Goal: Task Accomplishment & Management: Manage account settings

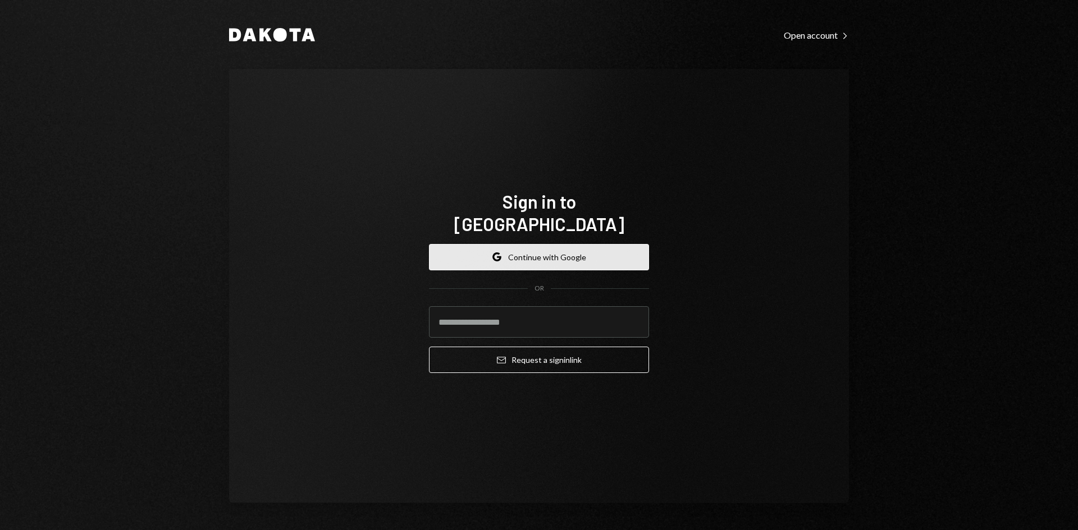
click at [509, 244] on button "Google Continue with Google" at bounding box center [539, 257] width 220 height 26
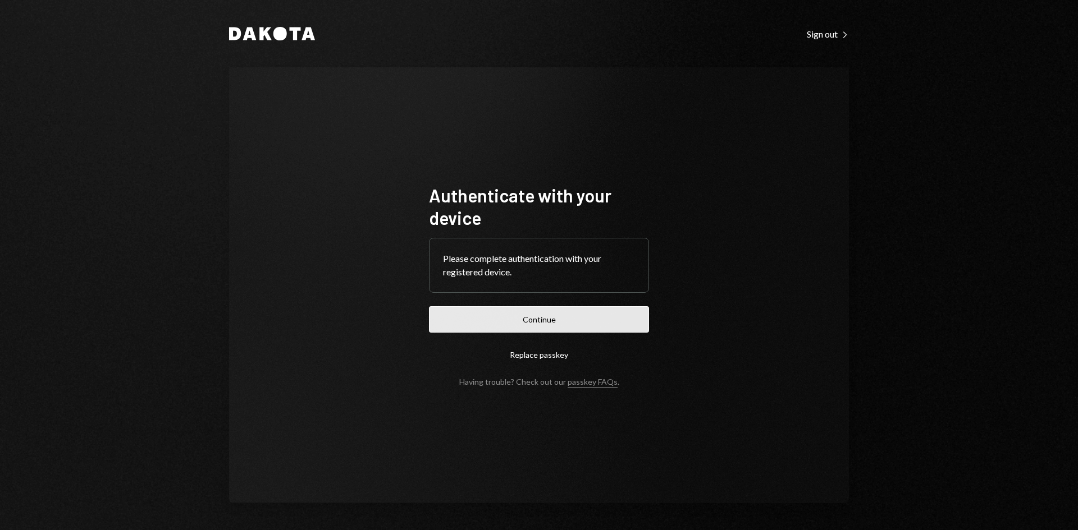
click at [509, 314] on button "Continue" at bounding box center [539, 319] width 220 height 26
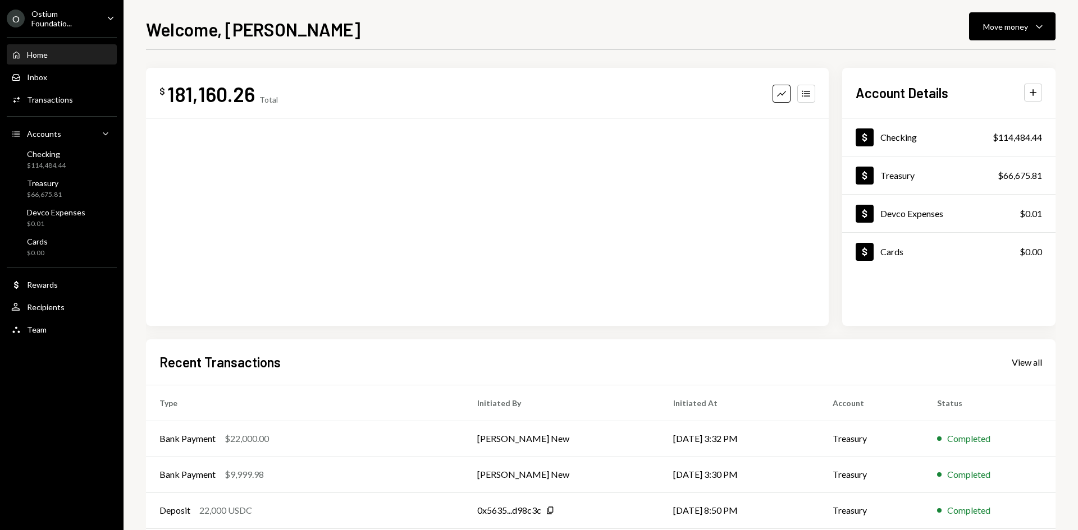
click at [66, 20] on div "Ostium Foundatio..." at bounding box center [64, 18] width 66 height 19
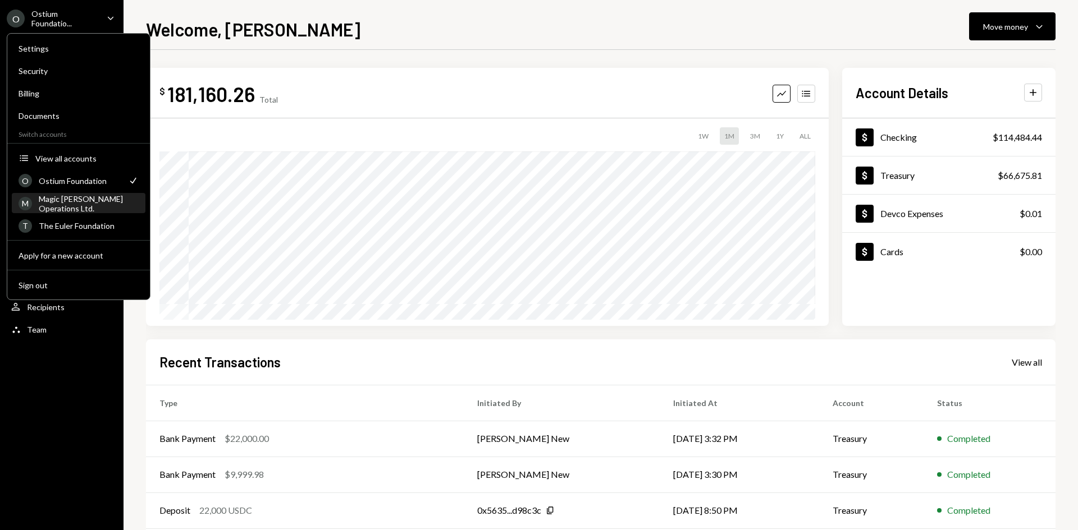
click at [85, 200] on div "Magic [PERSON_NAME] Operations Ltd." at bounding box center [89, 203] width 100 height 19
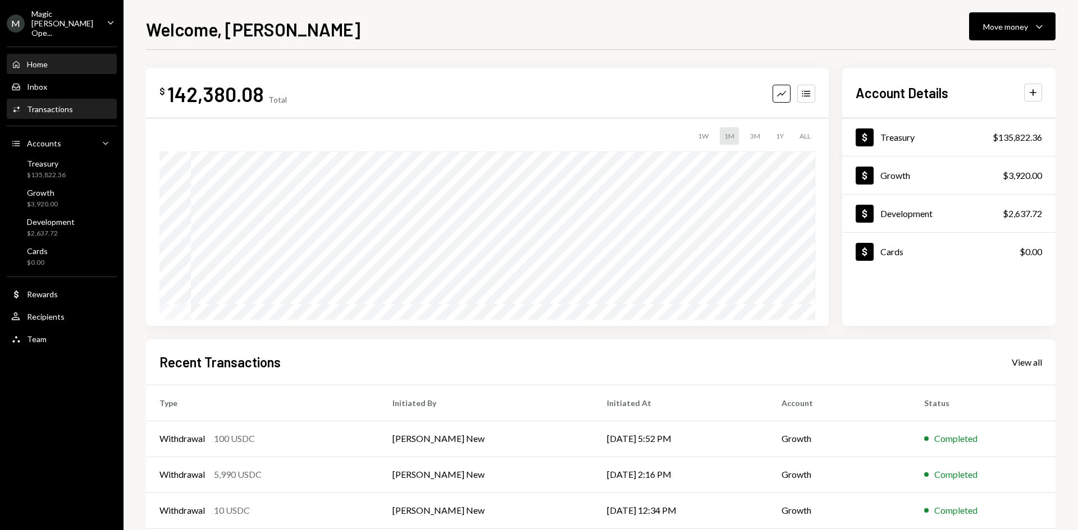
click at [54, 104] on div "Transactions" at bounding box center [50, 109] width 46 height 10
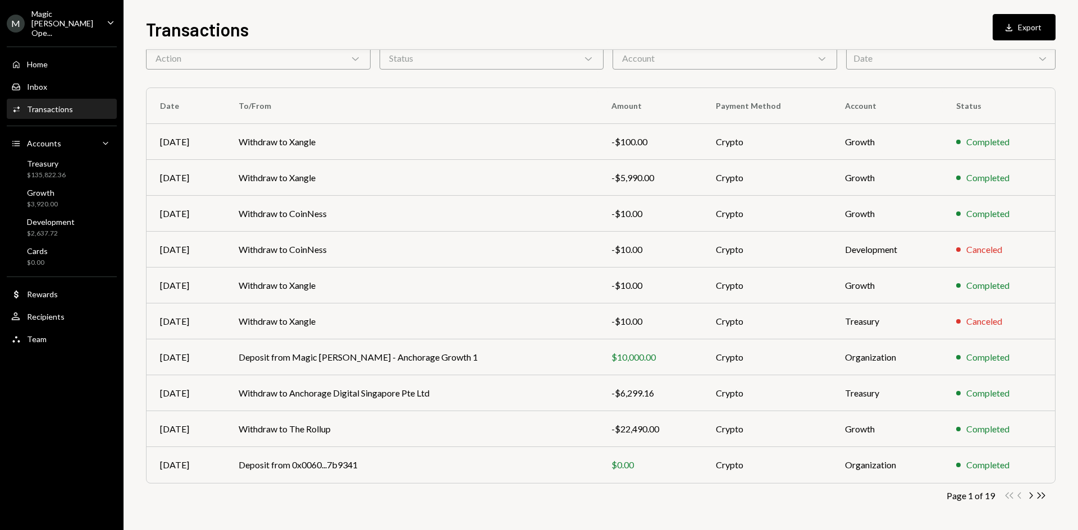
scroll to position [56, 0]
click at [82, 16] on div "Magic [PERSON_NAME] Ope..." at bounding box center [64, 23] width 66 height 29
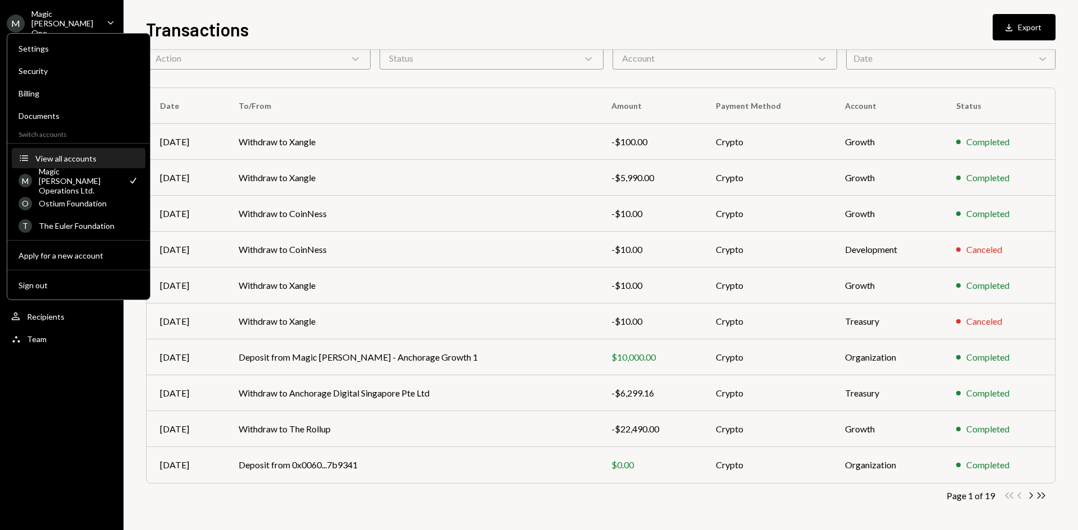
click at [67, 163] on div "View all accounts" at bounding box center [86, 159] width 103 height 10
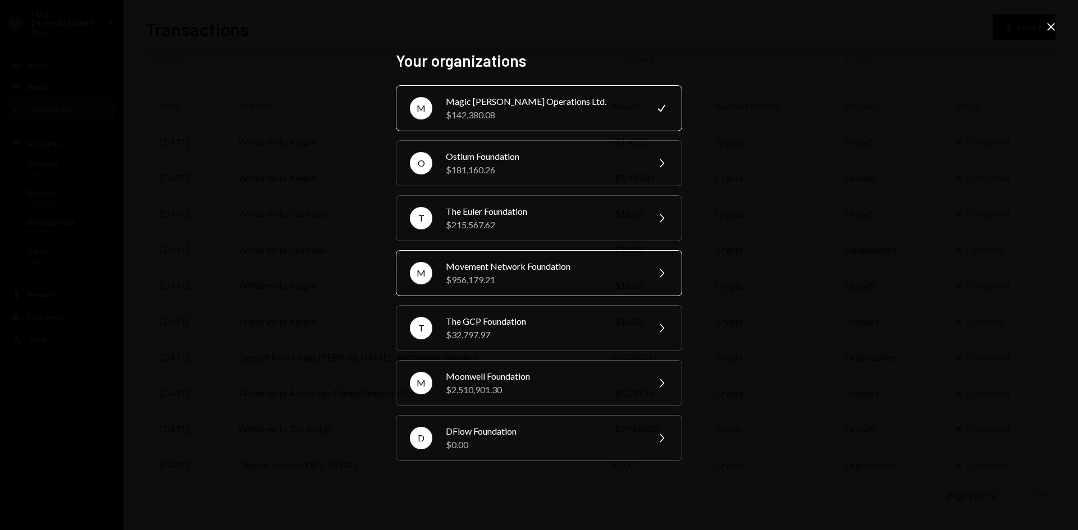
click at [553, 285] on div "$956,179.21" at bounding box center [543, 279] width 195 height 13
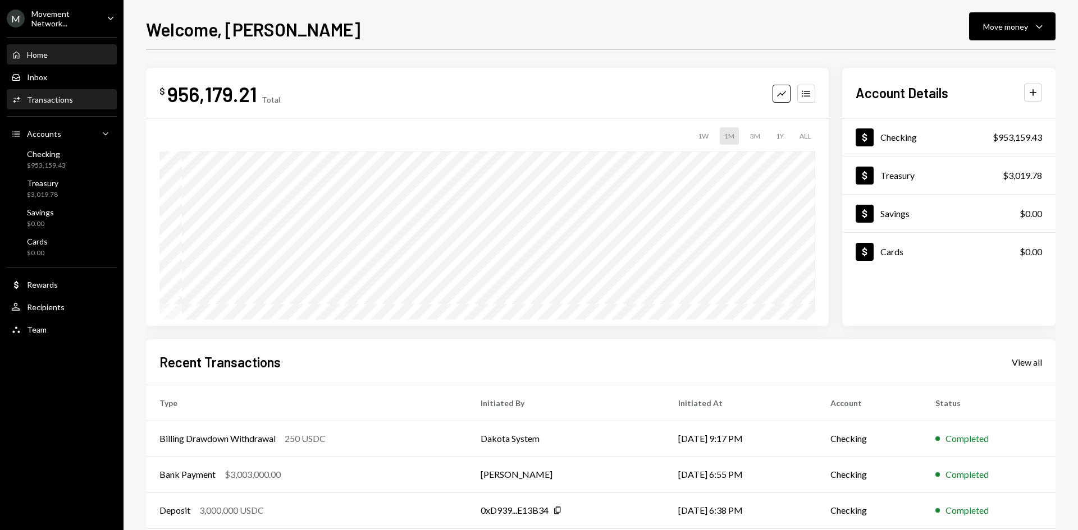
click at [38, 98] on div "Transactions" at bounding box center [50, 100] width 46 height 10
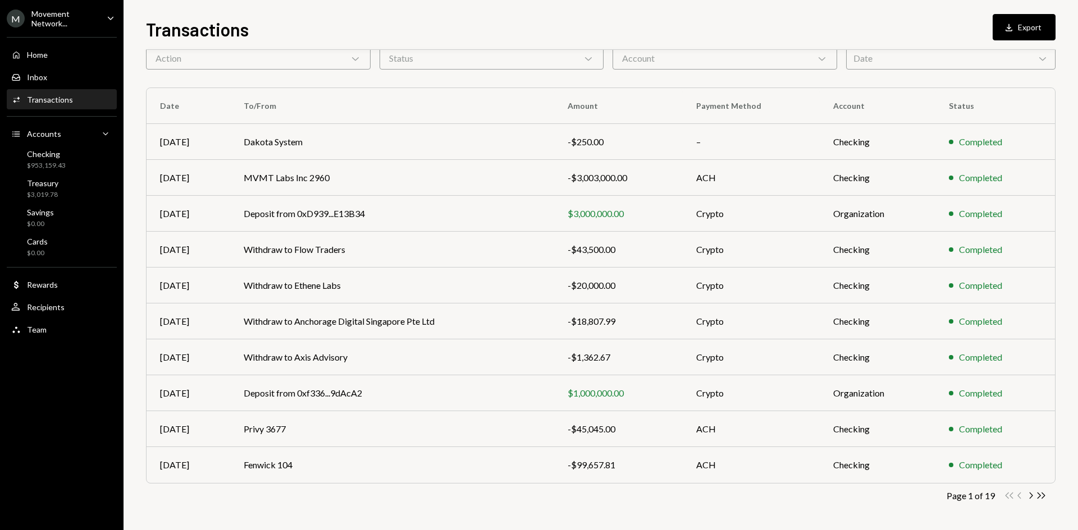
scroll to position [56, 0]
click at [1033, 501] on div "Transactions All Activity Action Chevron Down Status Chevron Down Account Chevr…" at bounding box center [600, 271] width 909 height 518
click at [1033, 498] on icon "Chevron Right" at bounding box center [1030, 496] width 11 height 11
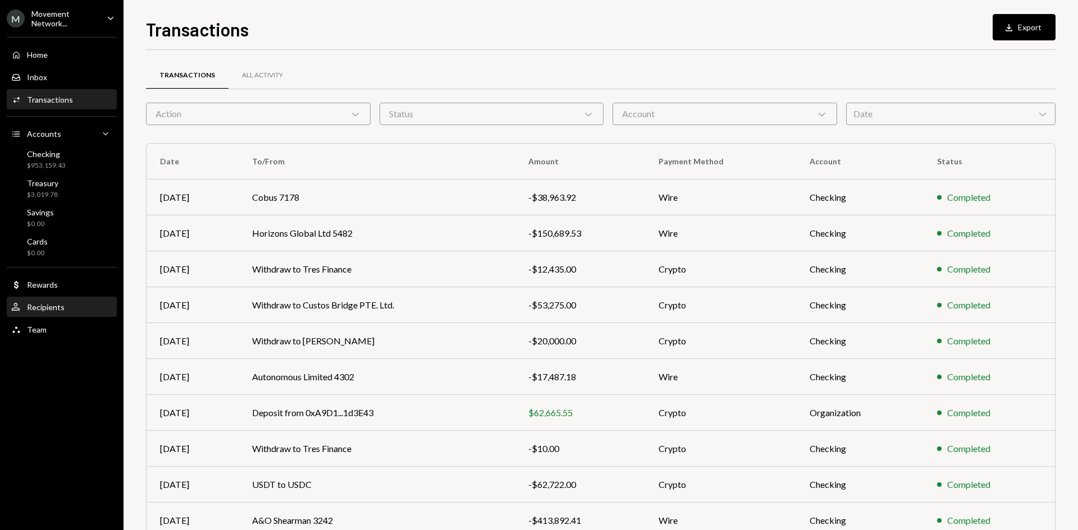
click at [54, 308] on div "Recipients" at bounding box center [46, 308] width 38 height 10
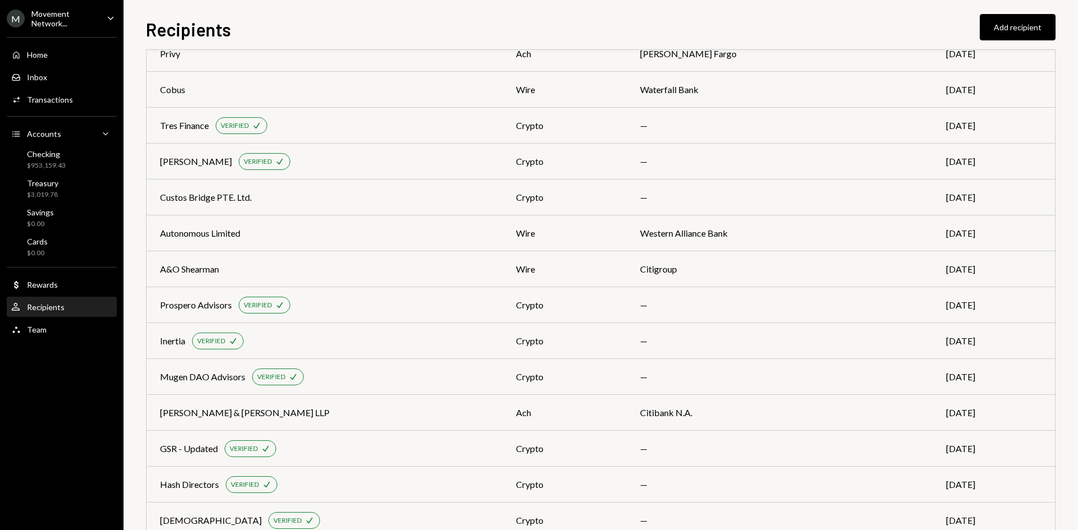
scroll to position [355, 0]
click at [456, 407] on div "[PERSON_NAME] & [PERSON_NAME] LLP" at bounding box center [324, 413] width 329 height 13
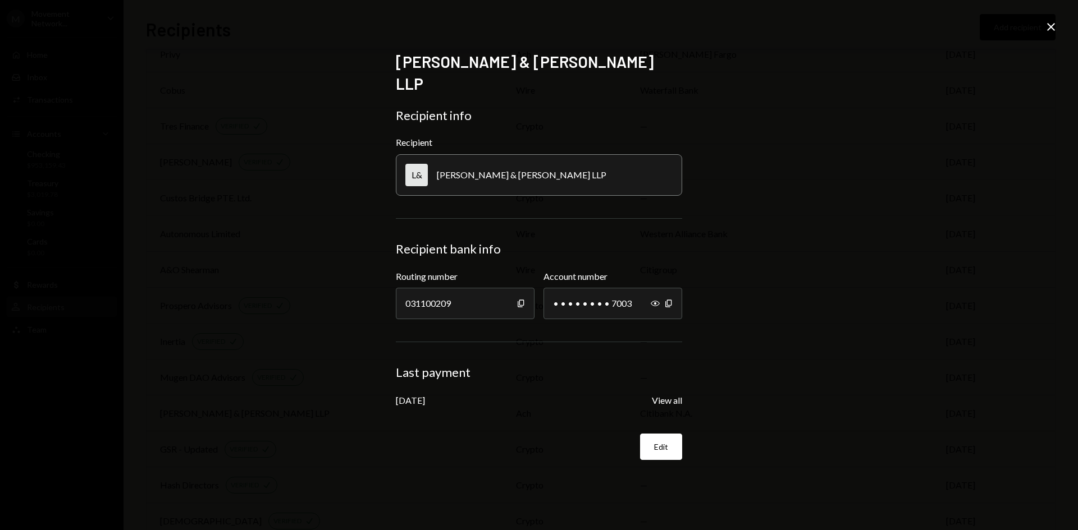
click at [1046, 28] on icon "Close" at bounding box center [1050, 26] width 13 height 13
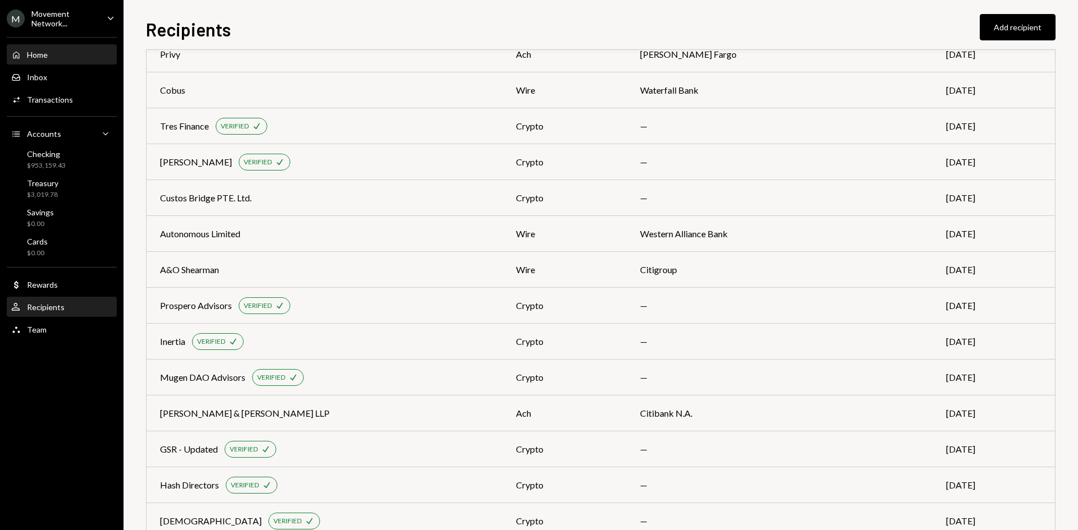
click at [42, 50] on div "Home" at bounding box center [37, 55] width 21 height 10
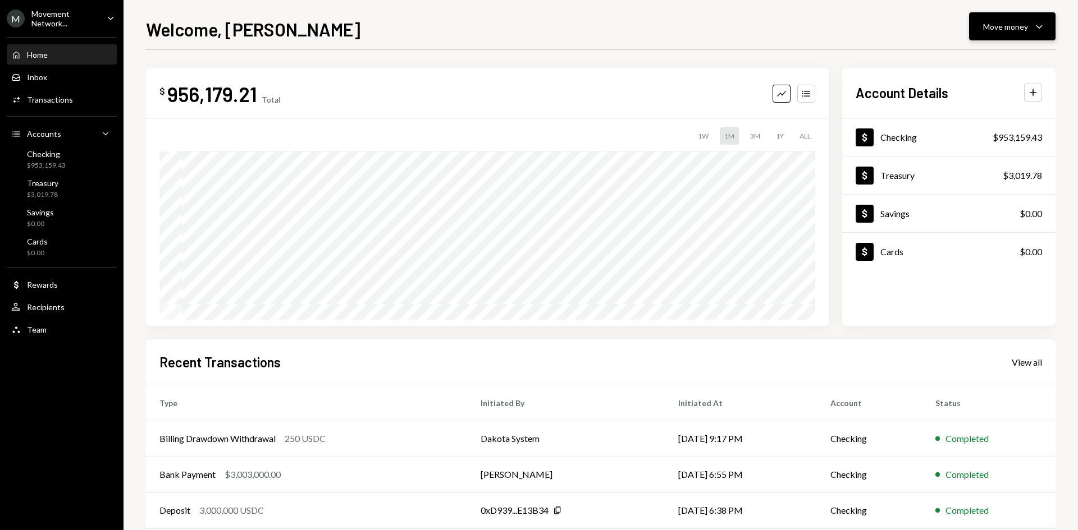
click at [1037, 28] on icon "Caret Down" at bounding box center [1038, 26] width 13 height 13
click at [999, 55] on div "Send" at bounding box center [1003, 60] width 82 height 12
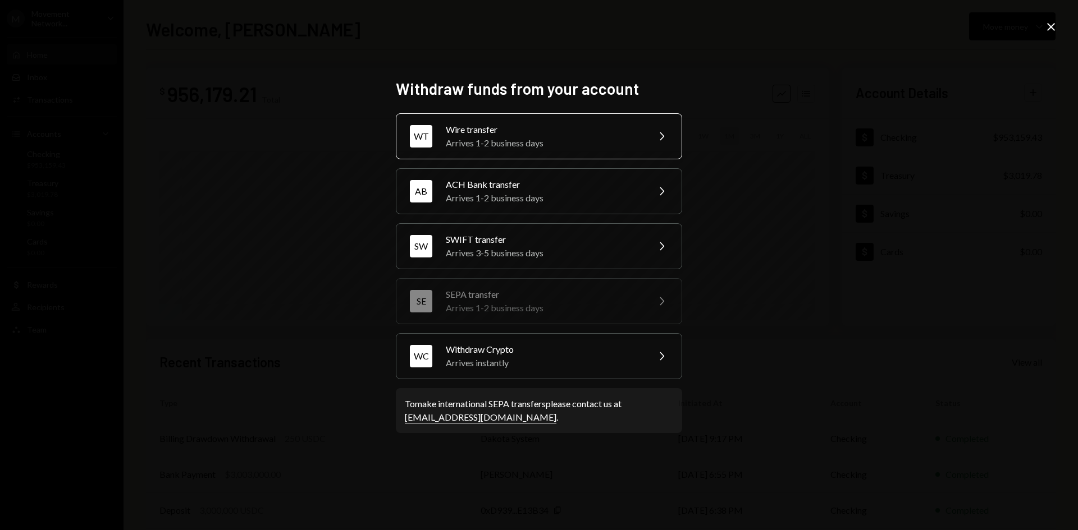
click at [549, 141] on div "Arrives 1-2 business days" at bounding box center [543, 142] width 195 height 13
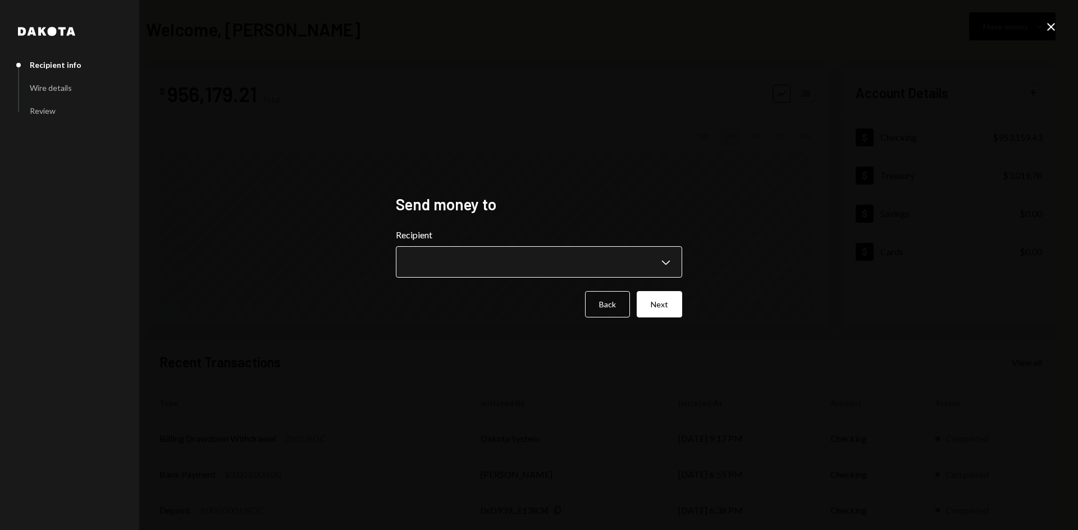
click at [470, 246] on button "Chevron Down" at bounding box center [539, 261] width 286 height 31
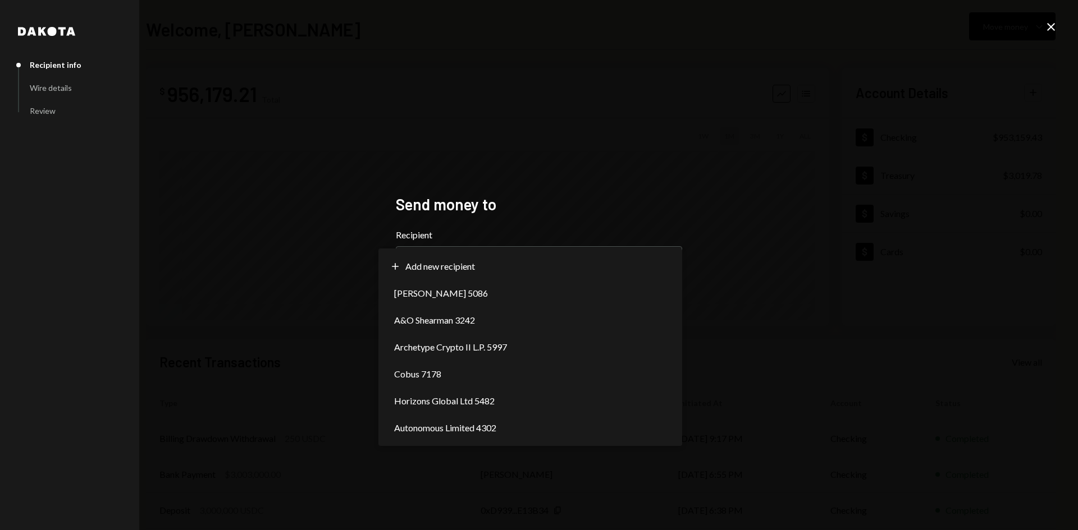
click at [298, 264] on div "**********" at bounding box center [539, 265] width 1078 height 530
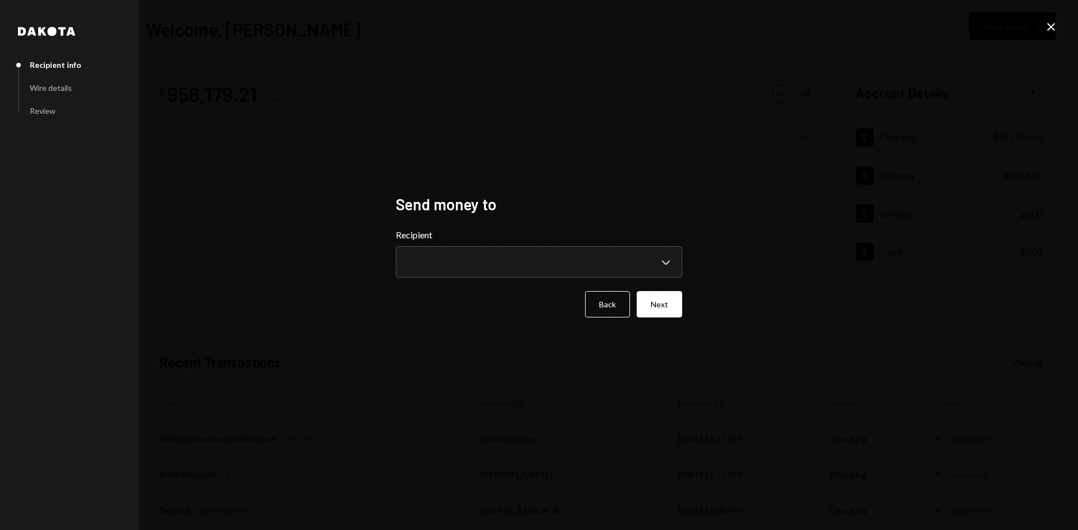
click at [1047, 22] on icon "Close" at bounding box center [1050, 26] width 13 height 13
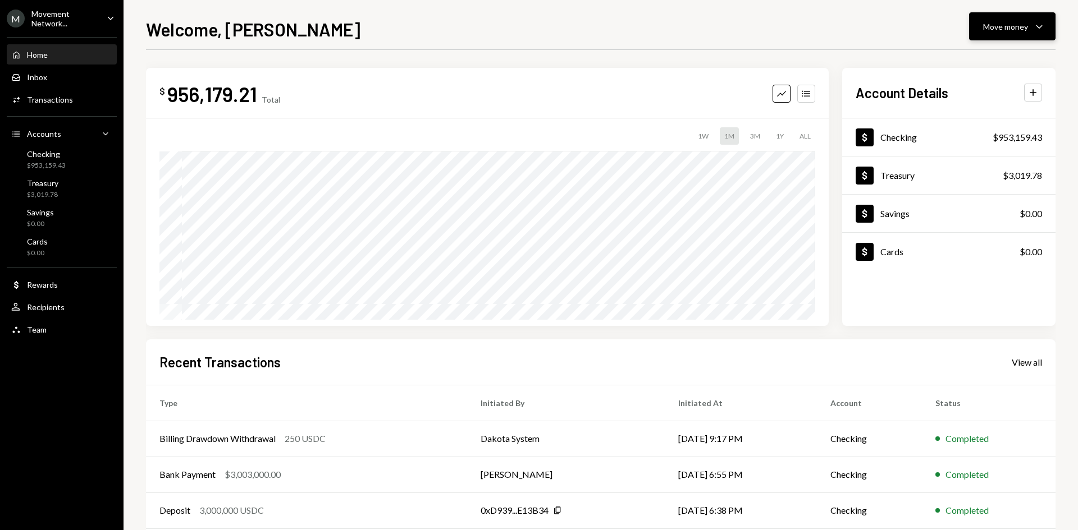
click at [1006, 34] on button "Move money Caret Down" at bounding box center [1012, 26] width 86 height 28
click at [982, 63] on div "Send" at bounding box center [1003, 60] width 82 height 12
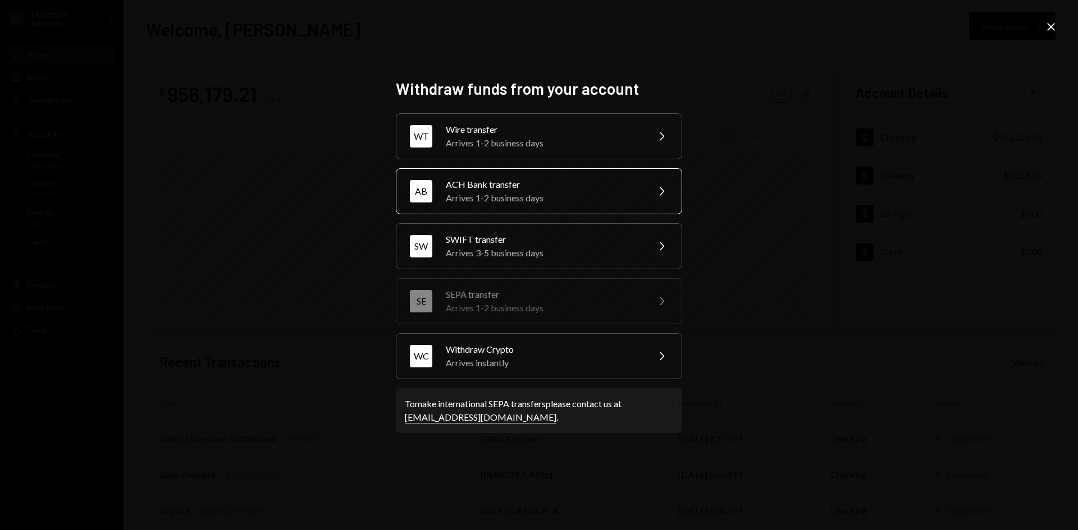
click at [546, 193] on div "Arrives 1-2 business days" at bounding box center [543, 197] width 195 height 13
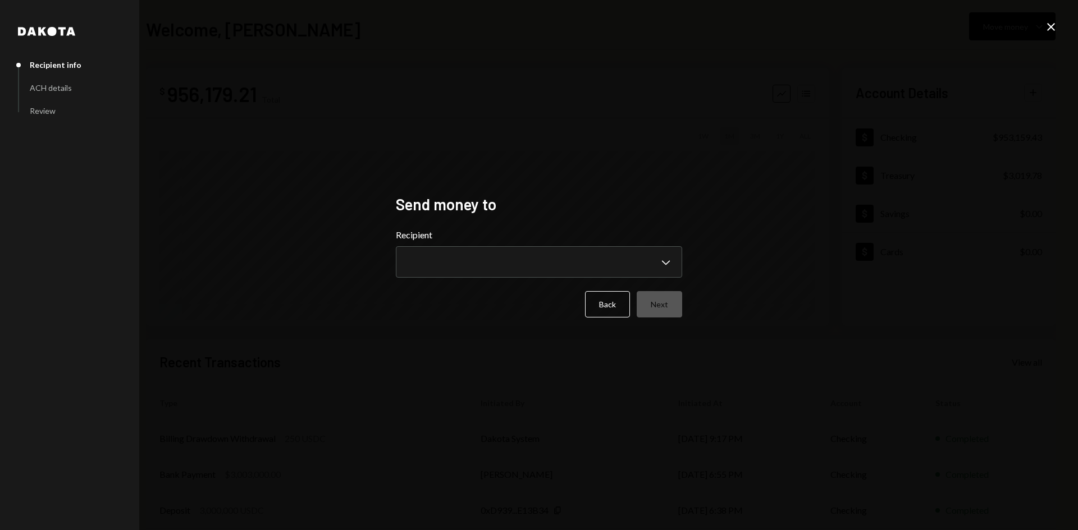
click at [429, 278] on form "**********" at bounding box center [539, 272] width 286 height 89
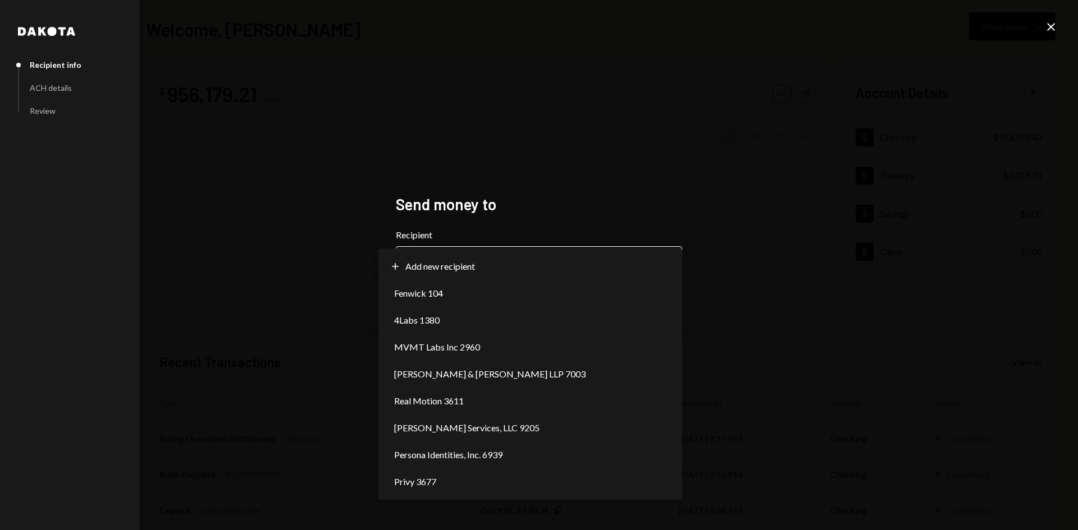
click at [430, 276] on body "**********" at bounding box center [539, 265] width 1078 height 530
select select "**********"
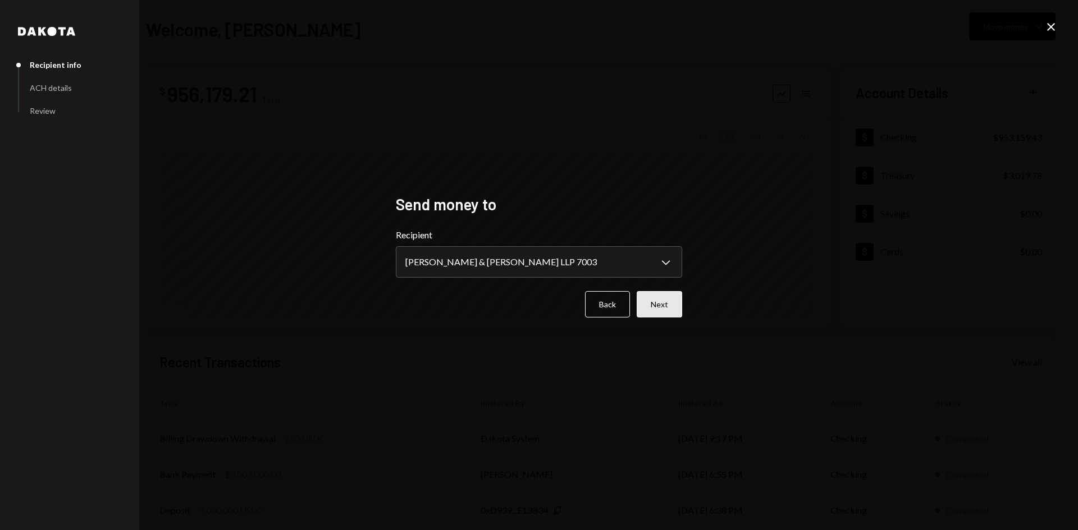
click at [668, 310] on button "Next" at bounding box center [659, 304] width 45 height 26
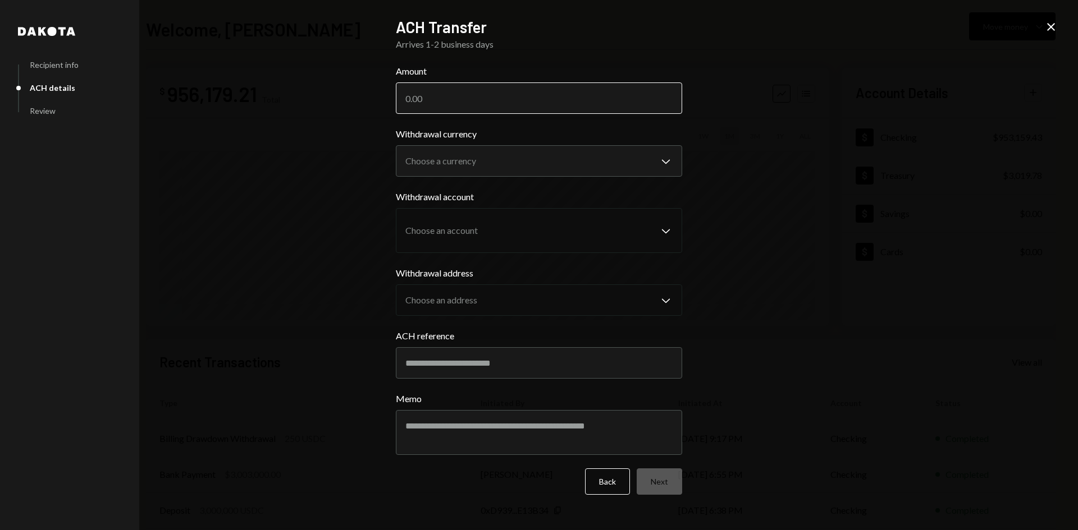
click at [476, 98] on input "Amount" at bounding box center [539, 98] width 286 height 31
type input "45039.5"
click at [467, 154] on body "M Movement Network... Caret Down Home Home Inbox Inbox Activities Transactions …" at bounding box center [539, 265] width 1078 height 530
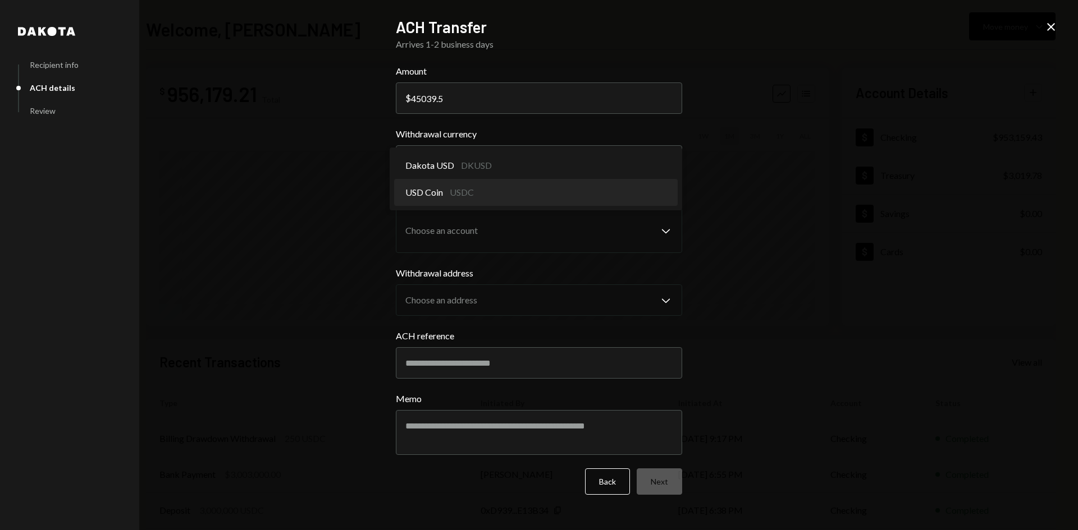
select select "****"
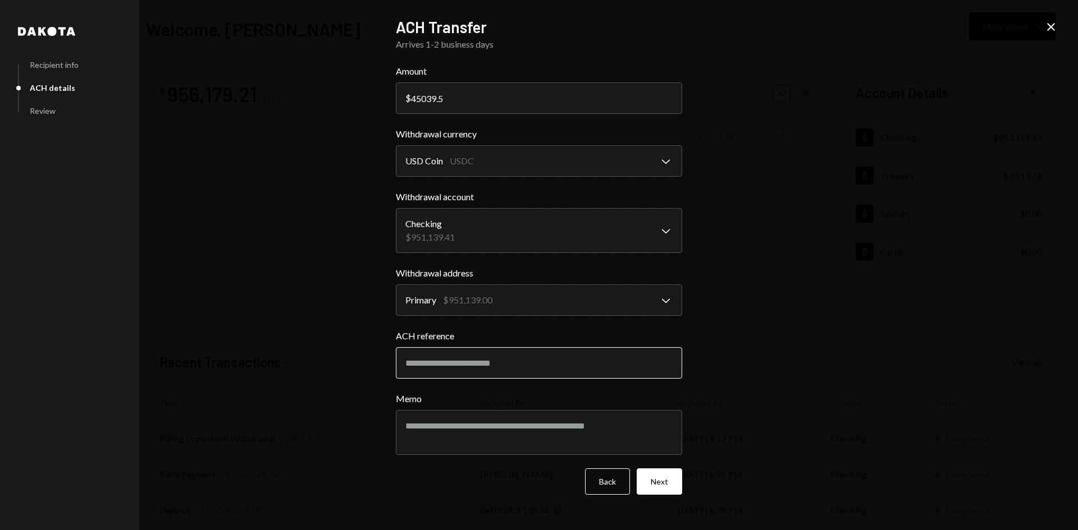
click at [474, 367] on input "ACH reference" at bounding box center [539, 362] width 286 height 31
click at [443, 365] on input "ACH reference" at bounding box center [539, 362] width 286 height 31
paste input "**********"
click at [411, 367] on input "**********" at bounding box center [539, 362] width 286 height 31
click at [451, 367] on input "********" at bounding box center [539, 362] width 286 height 31
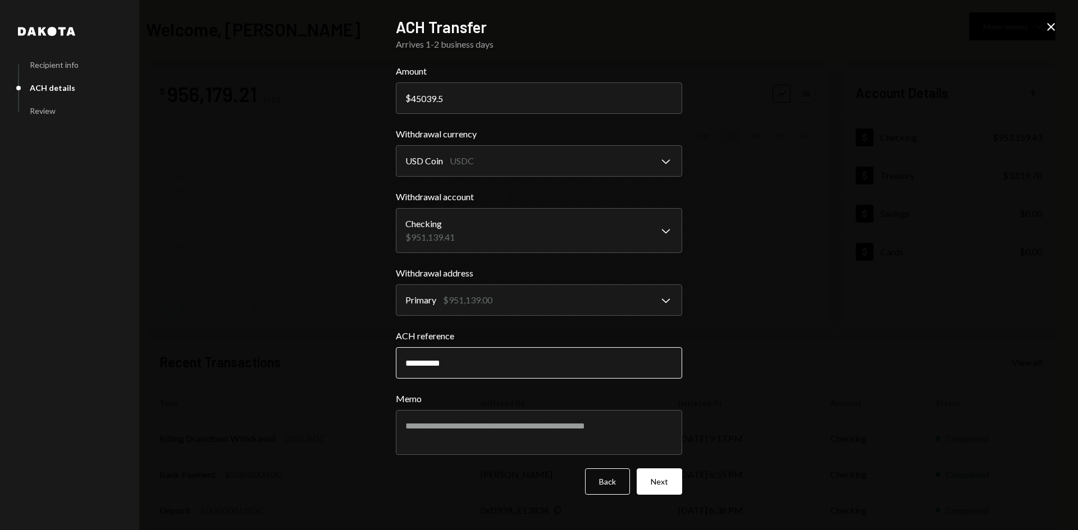
click at [404, 363] on input "**********" at bounding box center [539, 362] width 286 height 31
type input "**********"
click at [665, 481] on button "Next" at bounding box center [659, 482] width 45 height 26
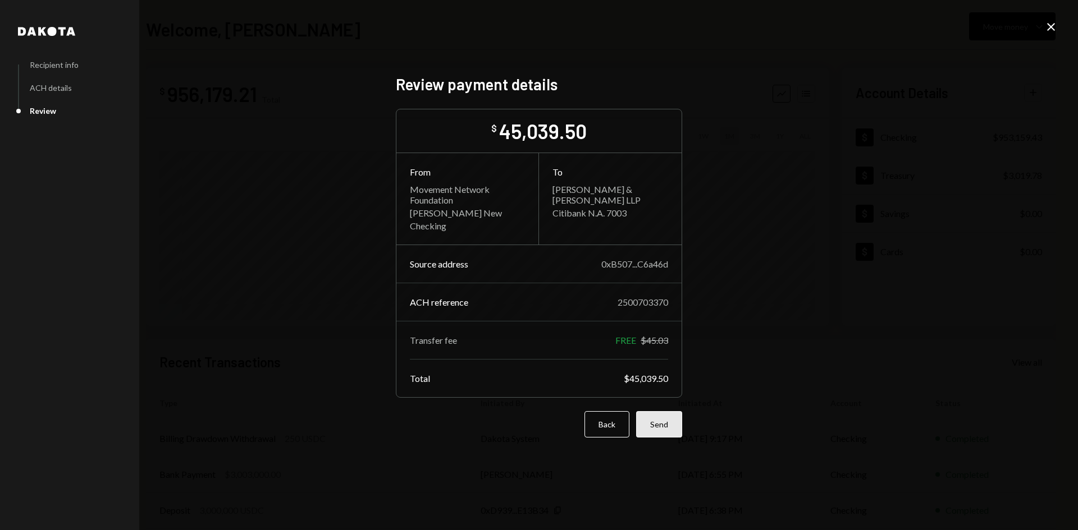
click at [663, 416] on button "Send" at bounding box center [659, 424] width 46 height 26
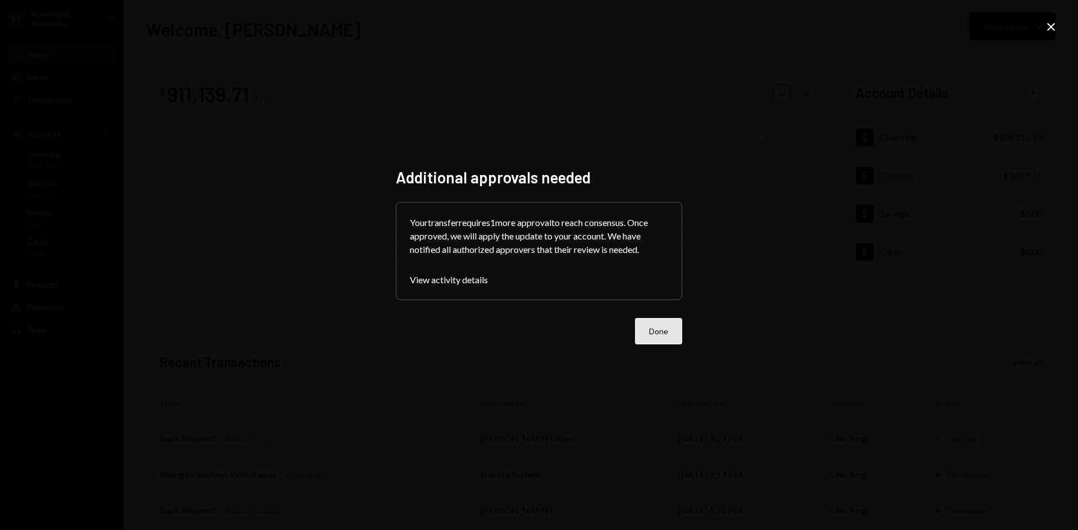
click at [674, 343] on button "Done" at bounding box center [658, 331] width 47 height 26
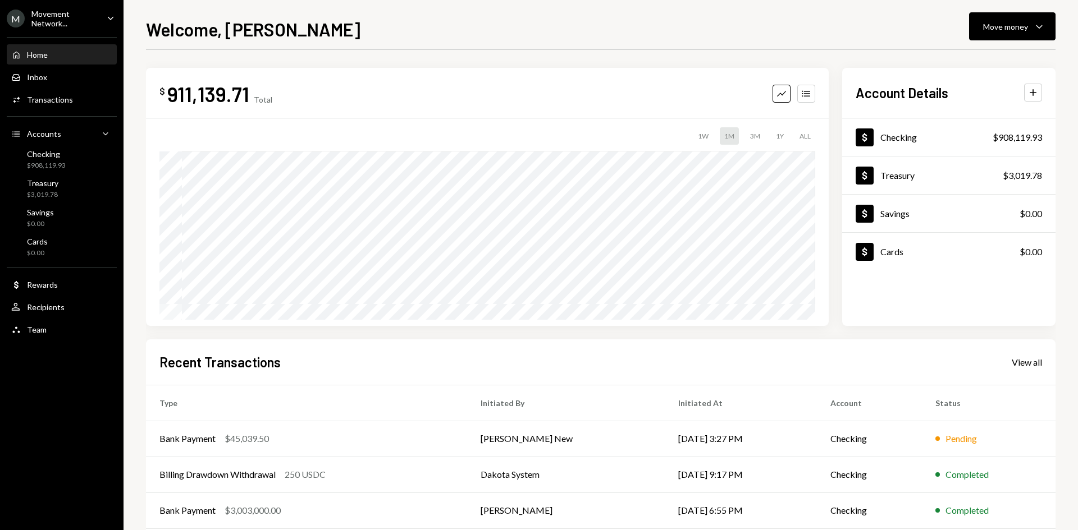
click at [82, 24] on div "Movement Network..." at bounding box center [64, 18] width 66 height 19
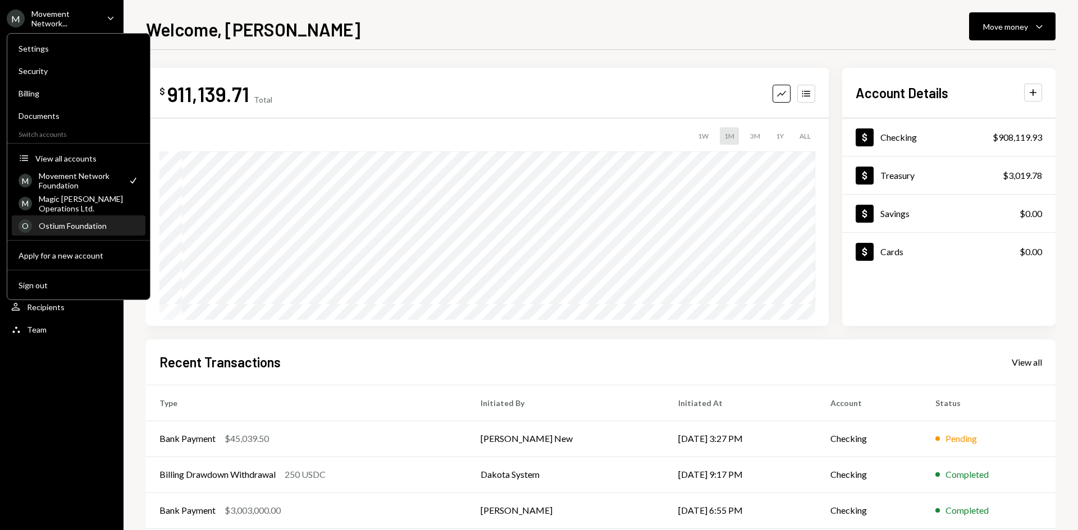
click at [81, 227] on div "Ostium Foundation" at bounding box center [89, 226] width 100 height 10
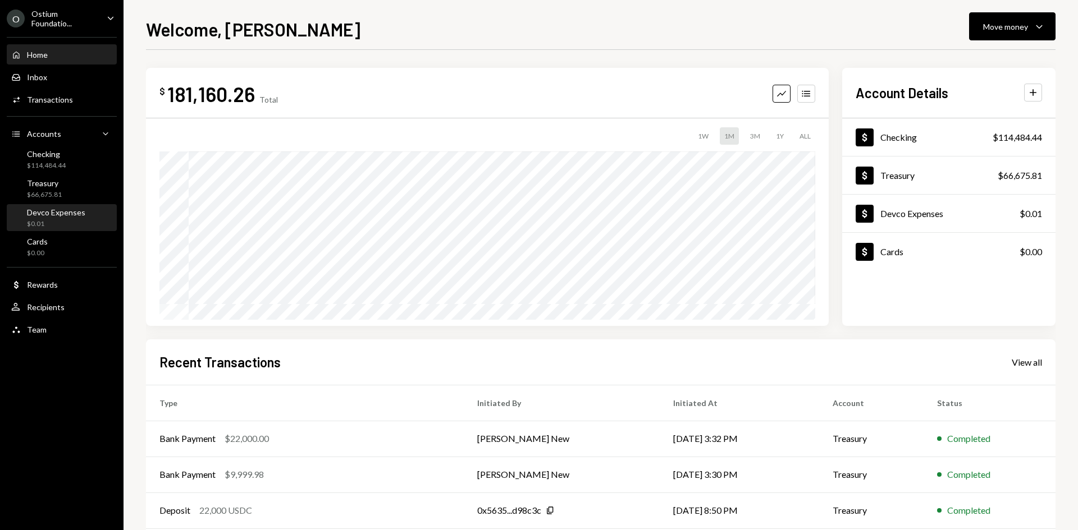
click at [61, 216] on div "Devco Expenses" at bounding box center [56, 213] width 58 height 10
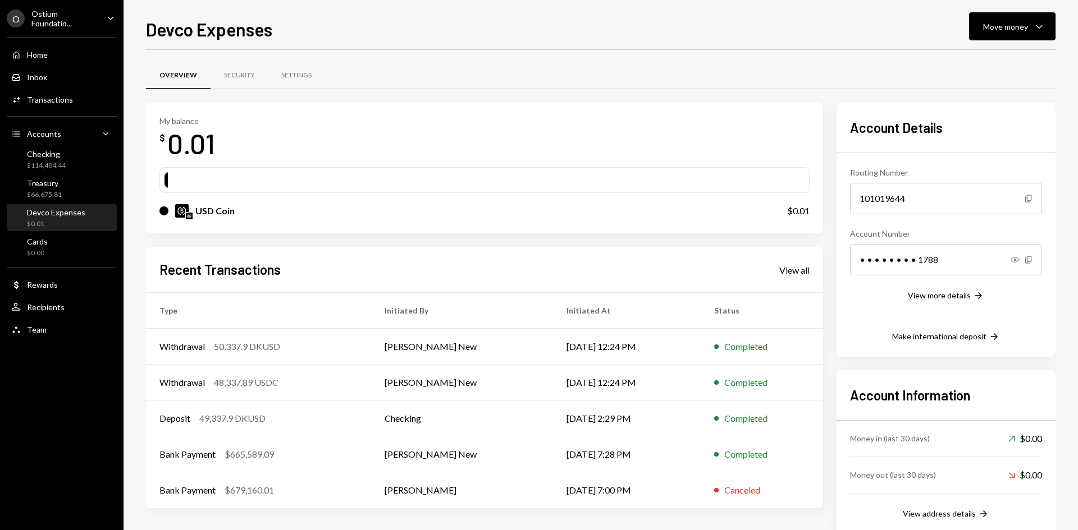
scroll to position [26, 0]
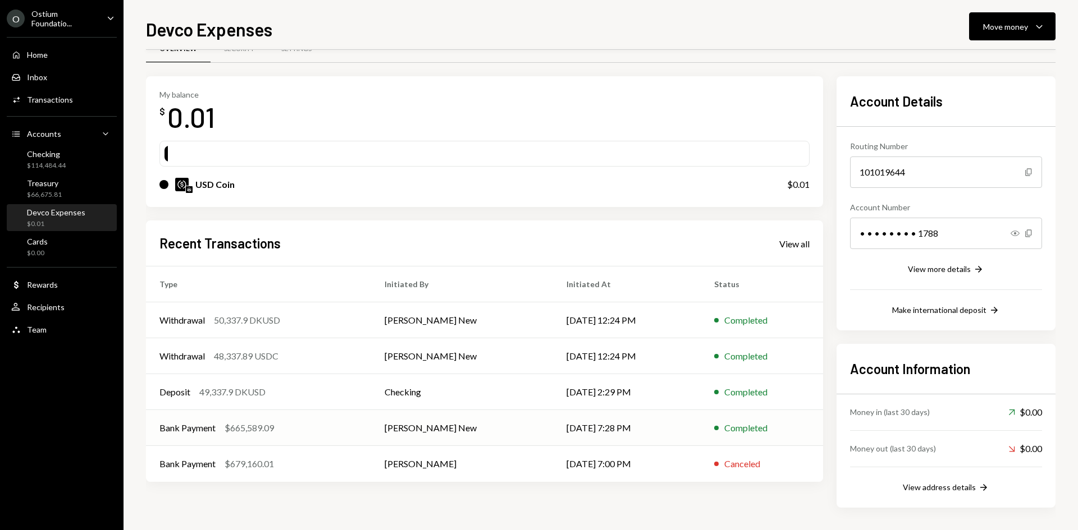
click at [386, 434] on td "[PERSON_NAME] New" at bounding box center [462, 428] width 182 height 36
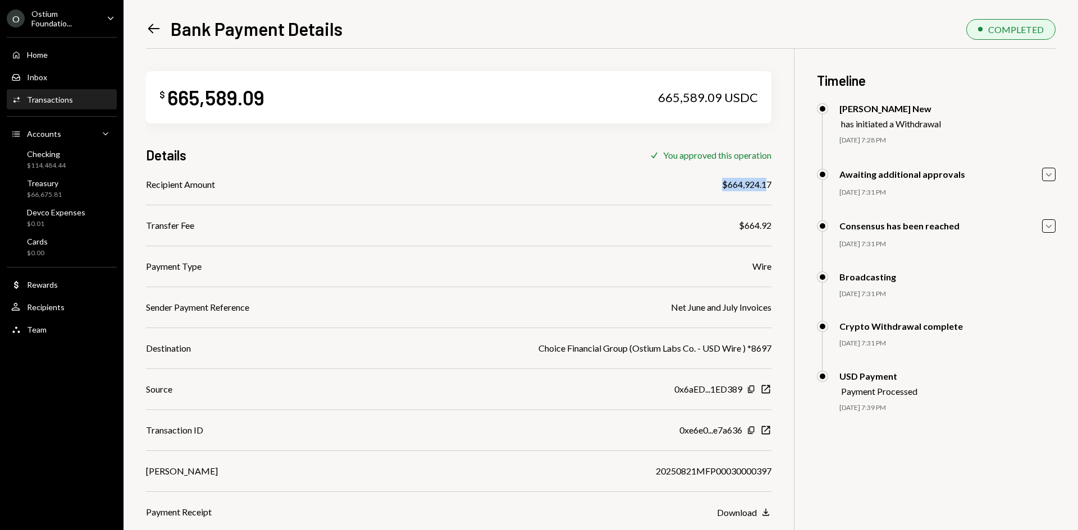
drag, startPoint x: 721, startPoint y: 183, endPoint x: 768, endPoint y: 187, distance: 47.9
click at [768, 187] on div "$664,924.17" at bounding box center [746, 184] width 49 height 13
click at [74, 17] on div "Ostium Foundatio..." at bounding box center [64, 18] width 66 height 19
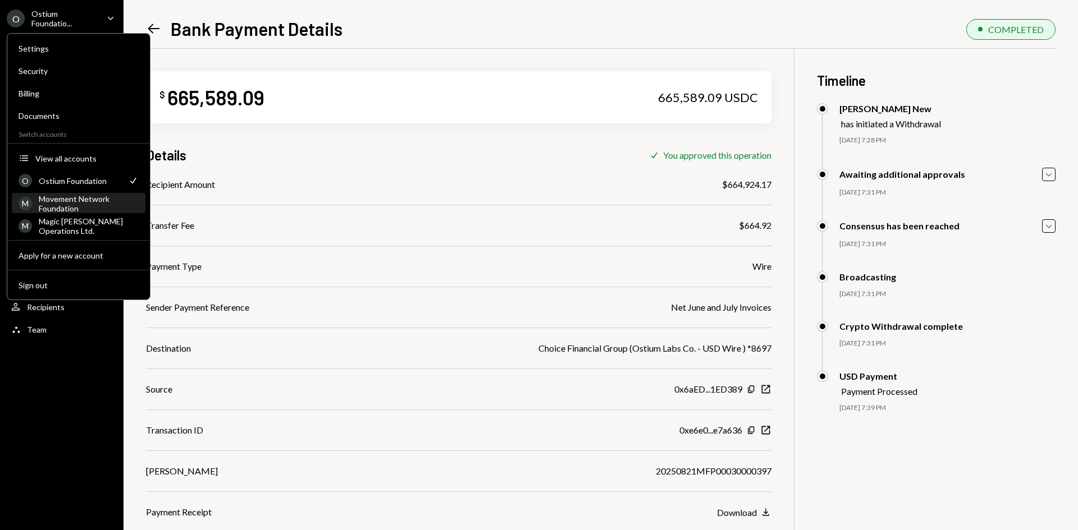
click at [66, 202] on div "Movement Network Foundation" at bounding box center [89, 203] width 100 height 19
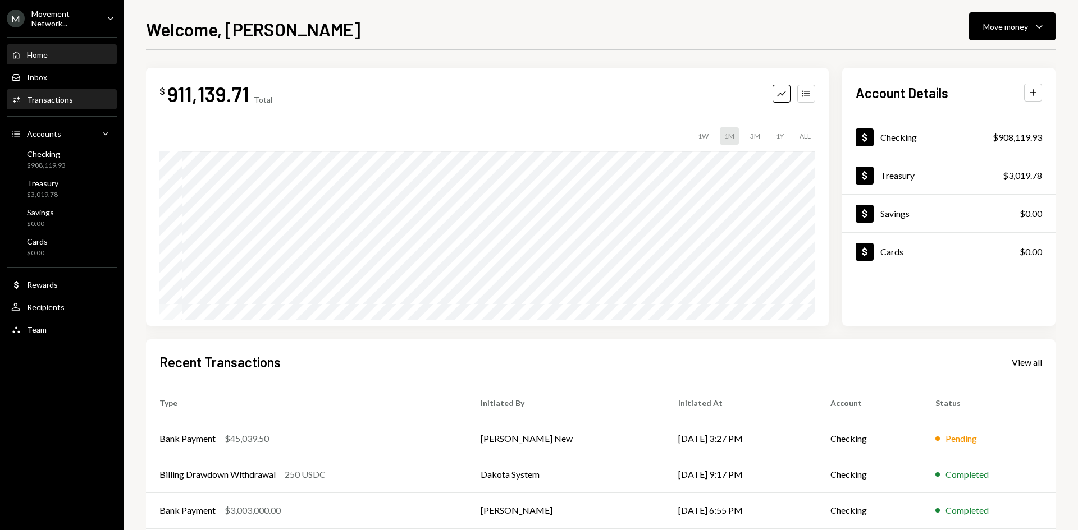
click at [80, 101] on div "Activities Transactions" at bounding box center [61, 100] width 101 height 10
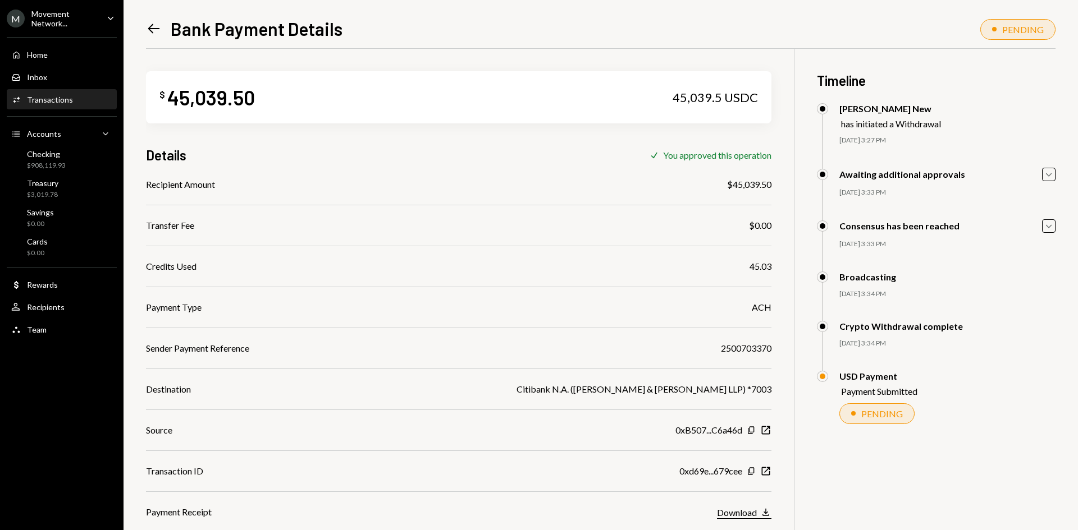
click at [767, 510] on icon "Download" at bounding box center [765, 512] width 11 height 11
